Goal: Find contact information: Find contact information

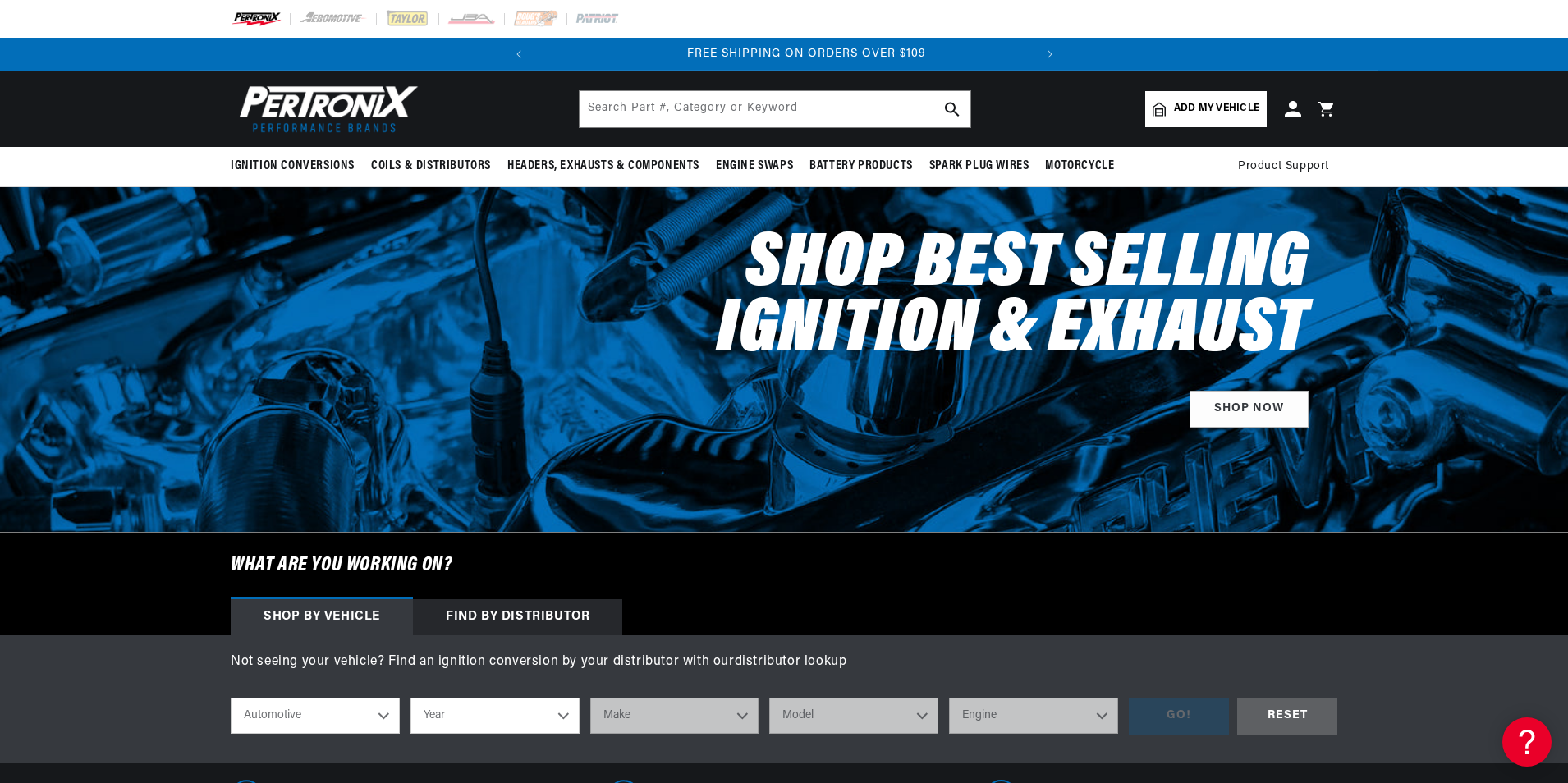
scroll to position [0, 498]
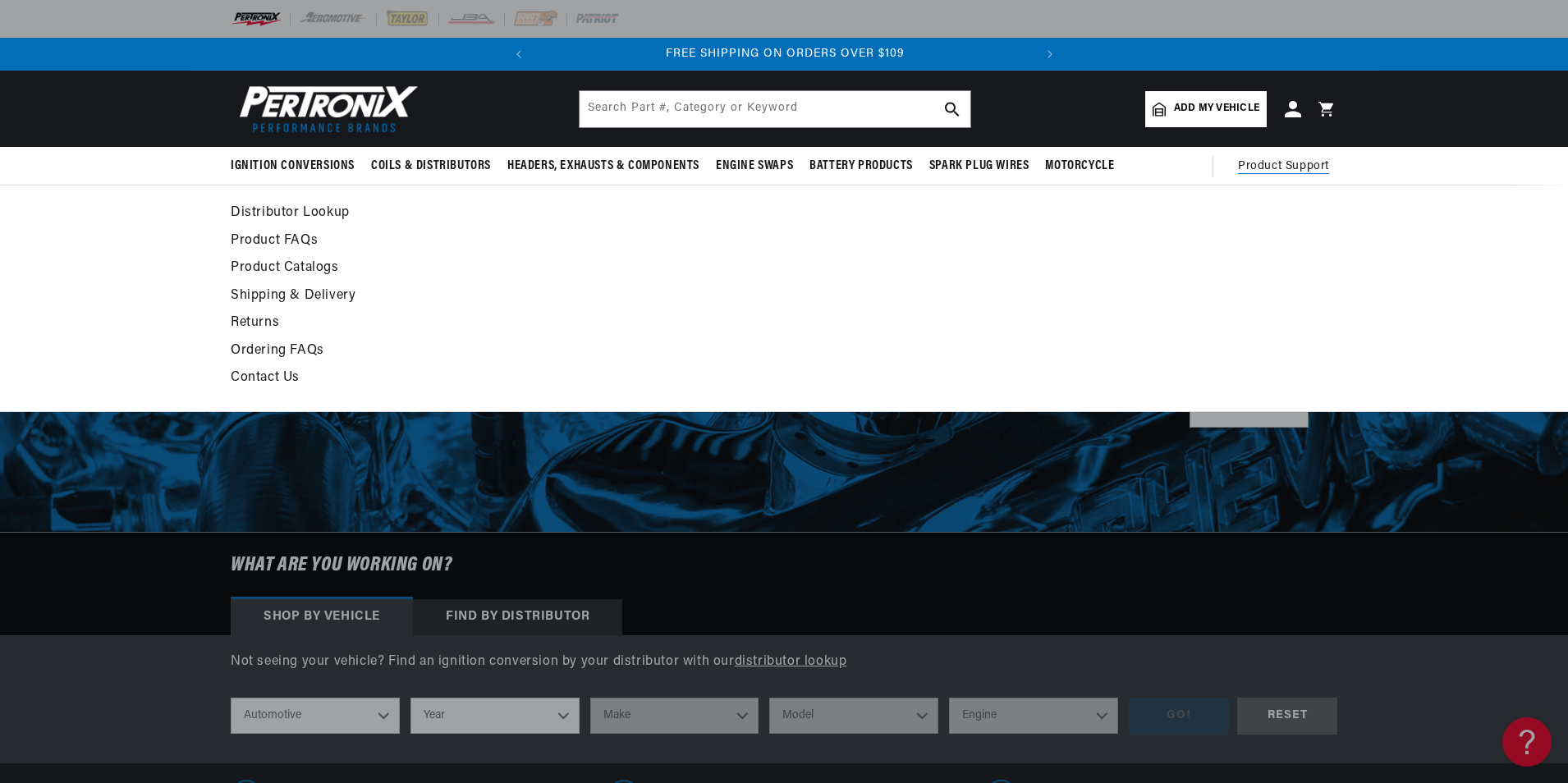
click at [273, 374] on link "Contact Us" at bounding box center [635, 379] width 807 height 23
